Goal: Transaction & Acquisition: Purchase product/service

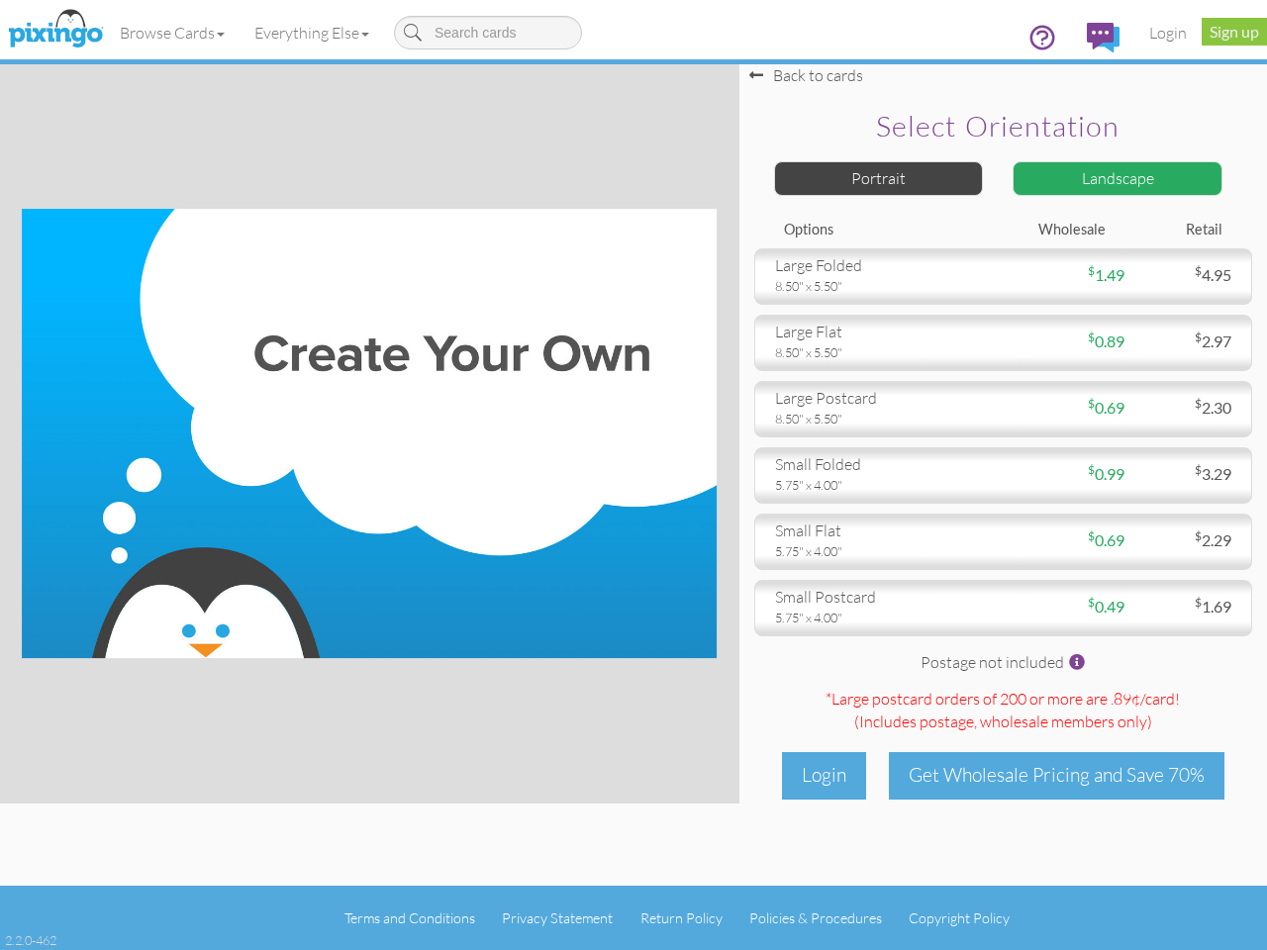
click at [634, 475] on img at bounding box center [369, 433] width 695 height 449
click at [173, 33] on link "Browse Cards" at bounding box center [172, 33] width 135 height 50
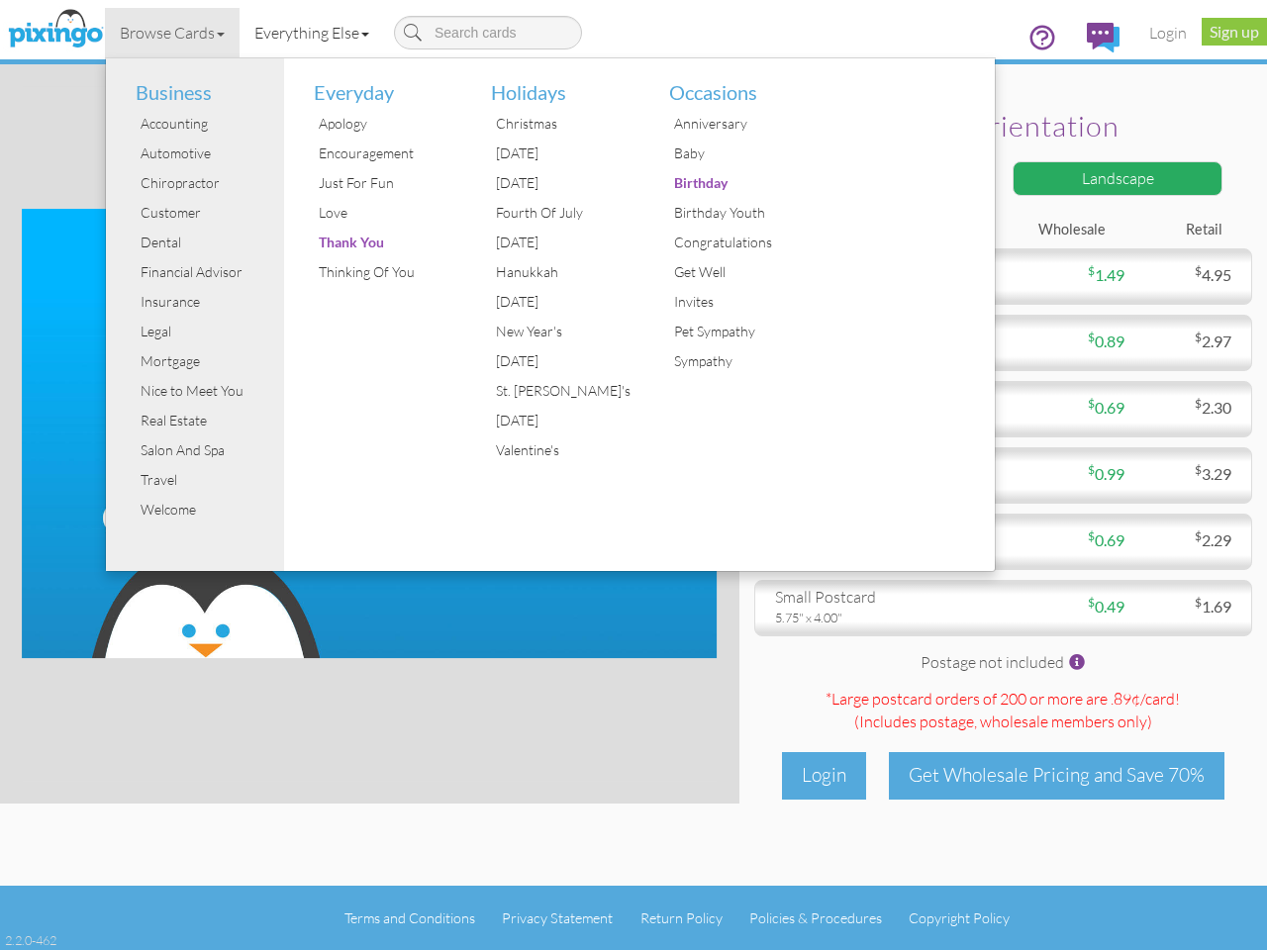
click at [316, 33] on link "Everything Else" at bounding box center [312, 33] width 145 height 50
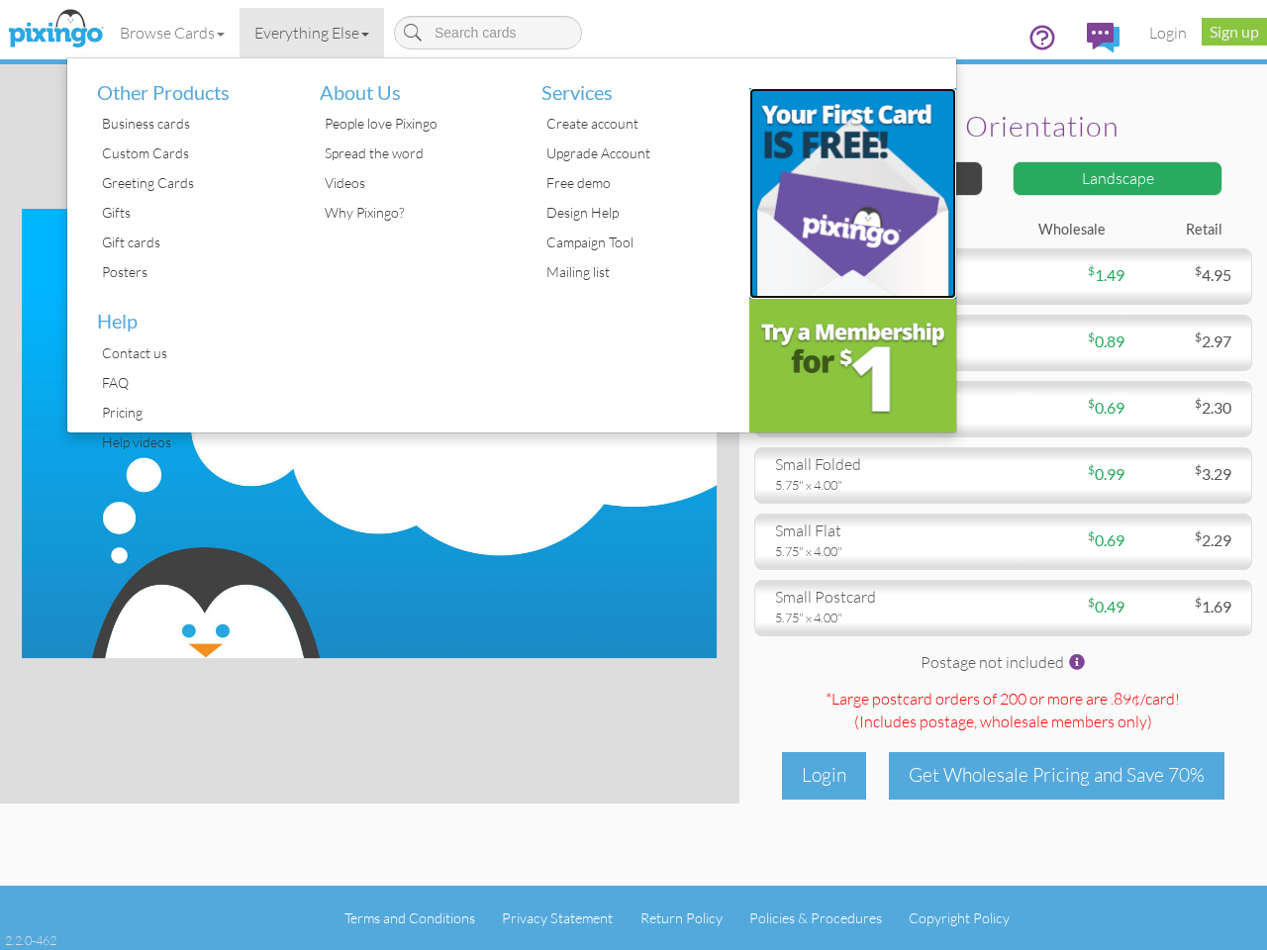
click at [879, 178] on img at bounding box center [853, 193] width 208 height 211
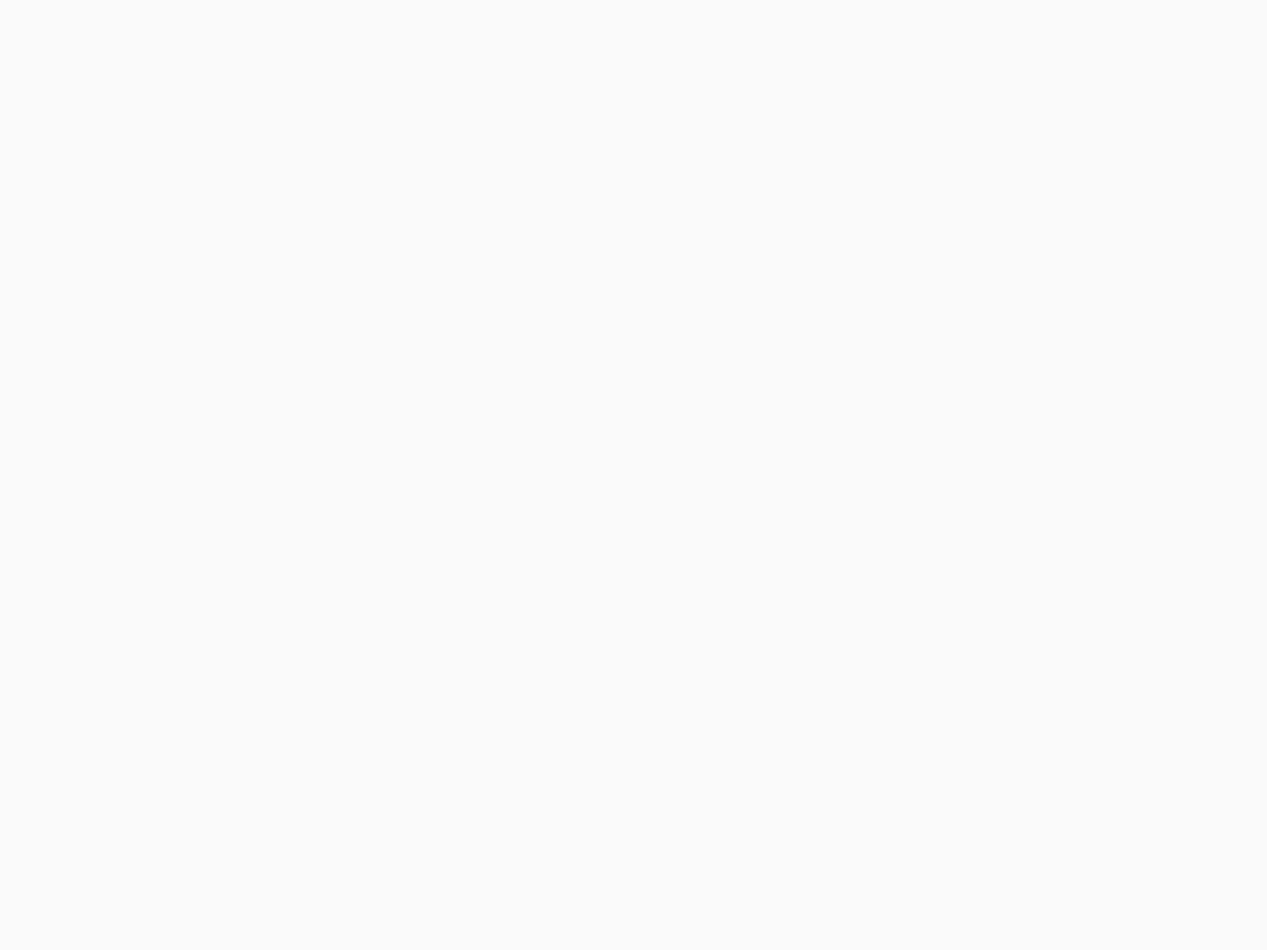
click at [1118, 178] on body at bounding box center [633, 475] width 1267 height 950
click at [1003, 276] on body at bounding box center [633, 475] width 1267 height 950
click at [1003, 343] on body at bounding box center [633, 475] width 1267 height 950
click at [1003, 409] on body at bounding box center [633, 475] width 1267 height 950
click at [1003, 475] on body at bounding box center [633, 475] width 1267 height 950
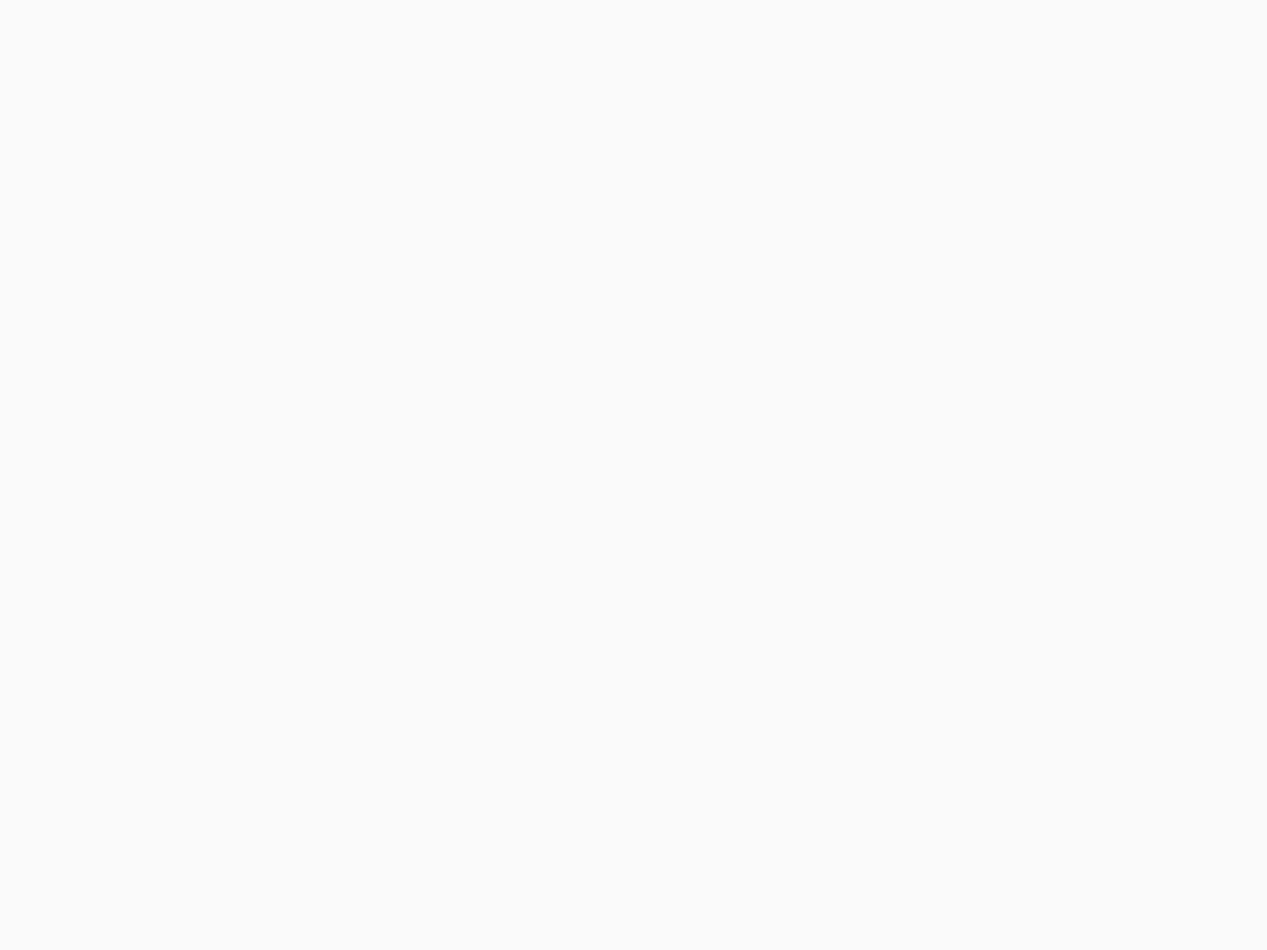
click at [1003, 542] on body at bounding box center [633, 475] width 1267 height 950
